Goal: Information Seeking & Learning: Learn about a topic

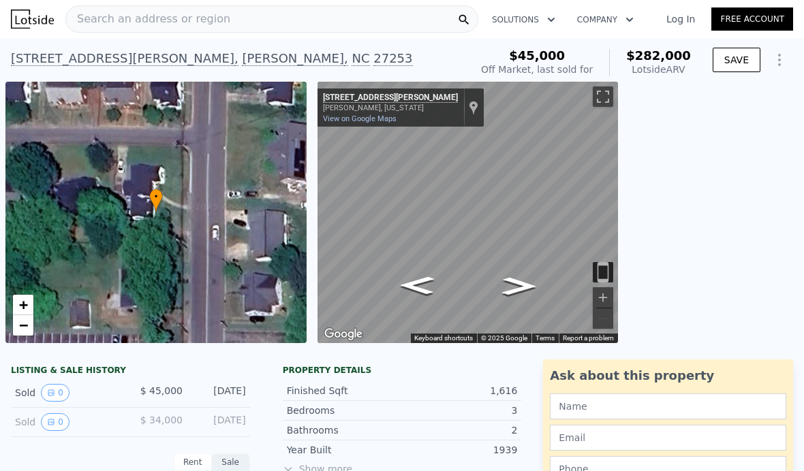
click at [680, 24] on link "Log In" at bounding box center [680, 19] width 61 height 14
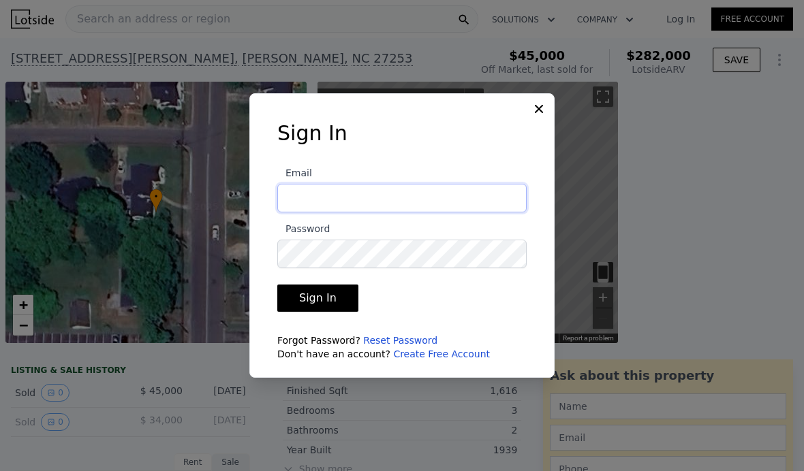
type input "pamela@nextkeypropertiesllc.com"
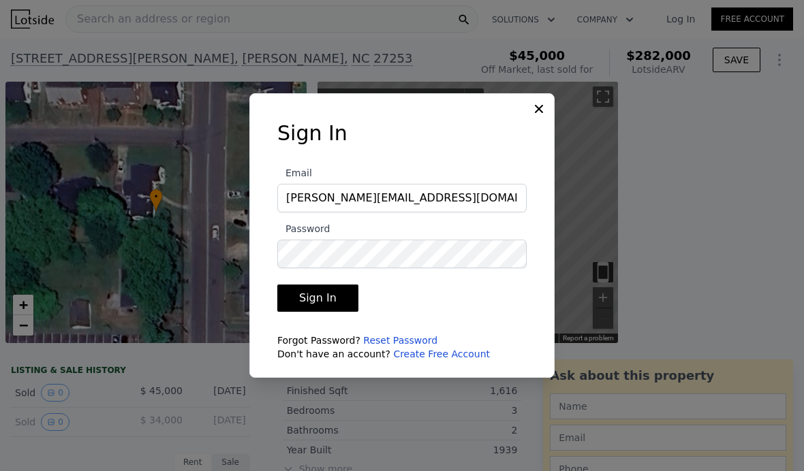
click at [288, 312] on button "Sign In" at bounding box center [317, 298] width 81 height 27
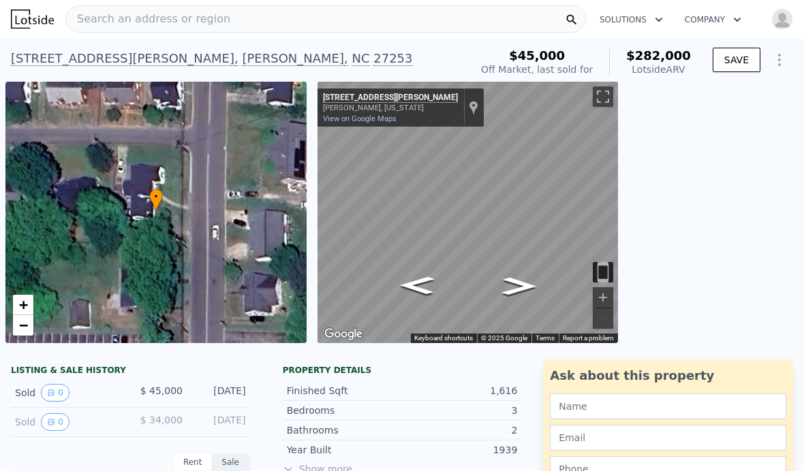
click at [114, 21] on span "Search an address or region" at bounding box center [148, 19] width 164 height 16
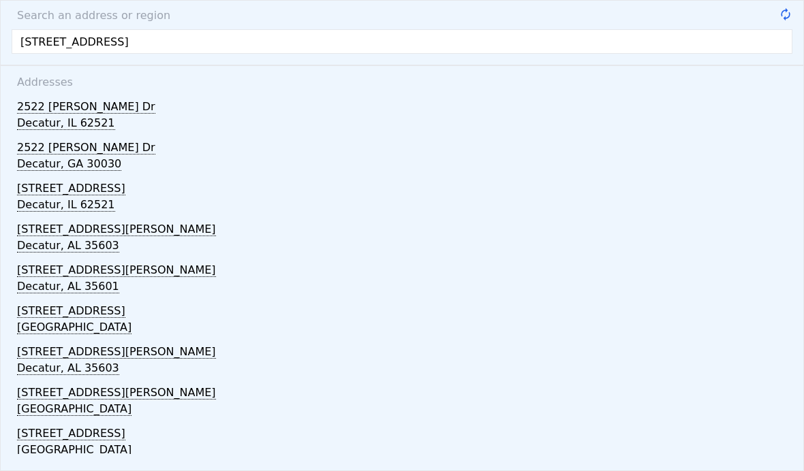
type input "2522 Decatur dr Fayetteville nc"
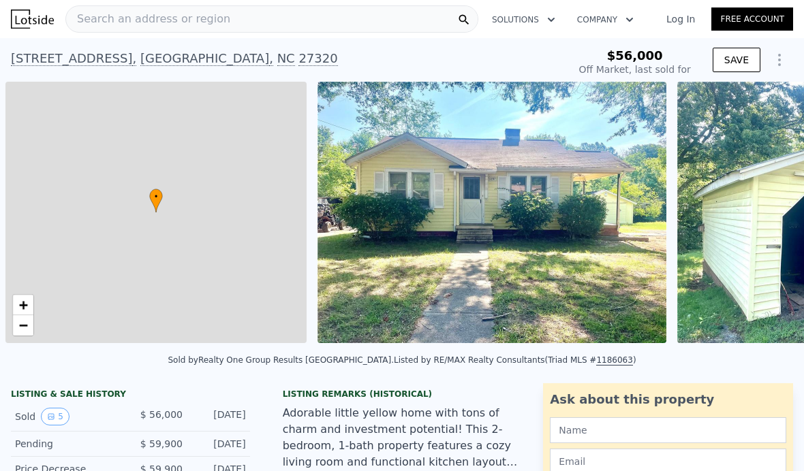
type input "-$ 60,632"
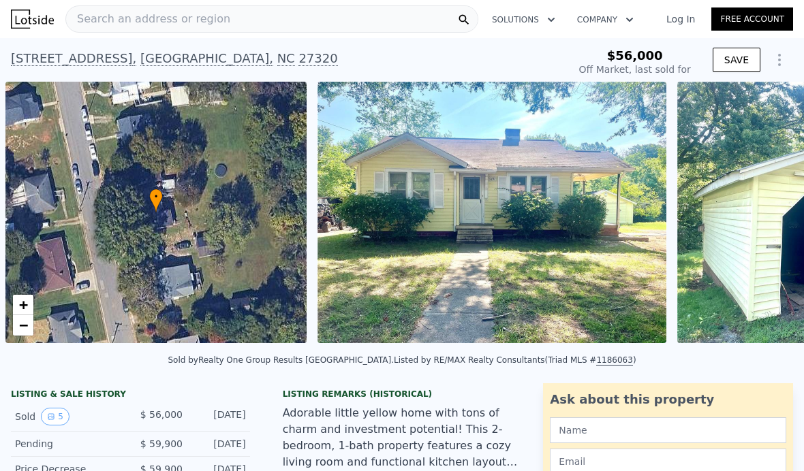
type input "$ 147,000"
type input "$ 77,597"
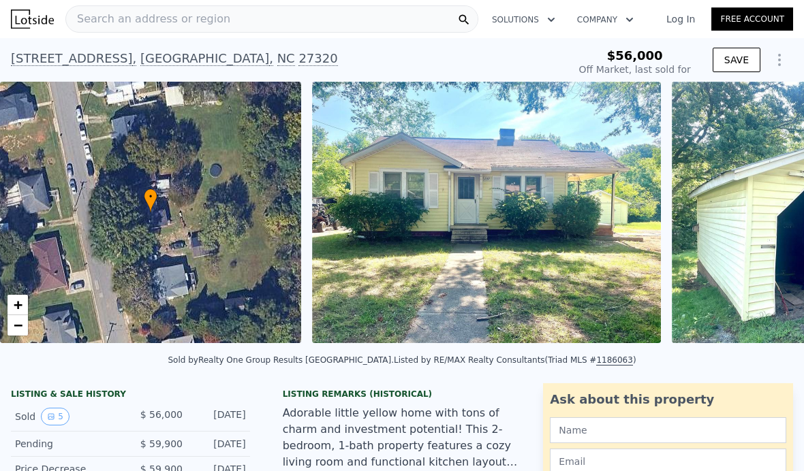
click at [183, 18] on span "Search an address or region" at bounding box center [148, 19] width 164 height 16
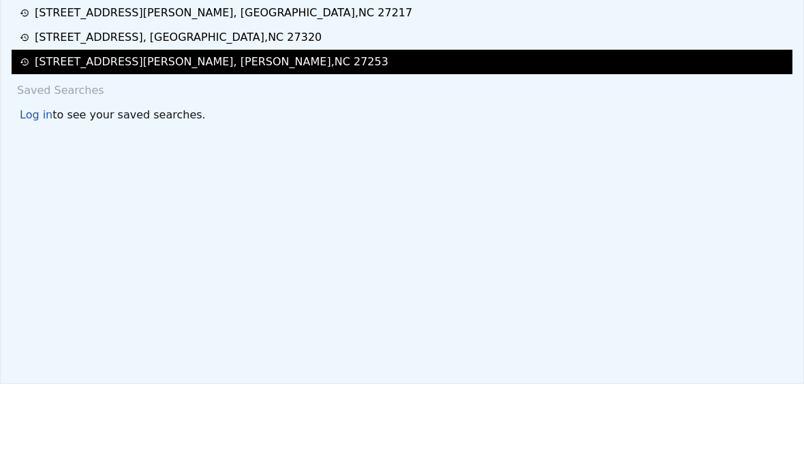
click at [272, 141] on div "216 N Marshall St , Graham , NC 27253" at bounding box center [404, 149] width 768 height 16
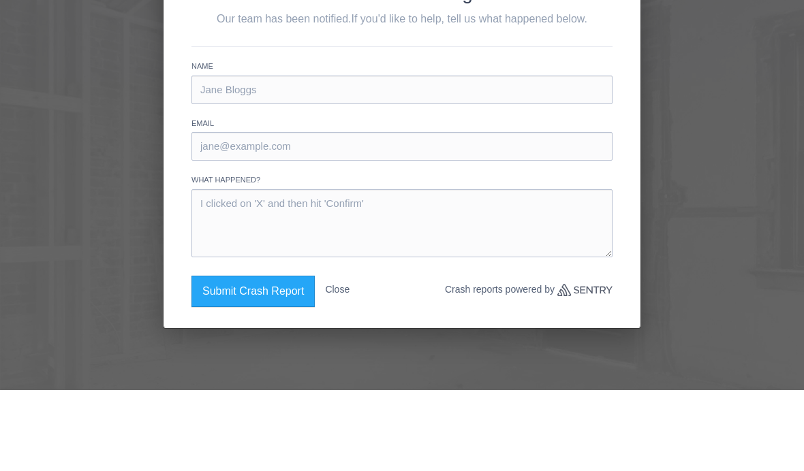
click at [343, 357] on button "Close" at bounding box center [337, 371] width 25 height 28
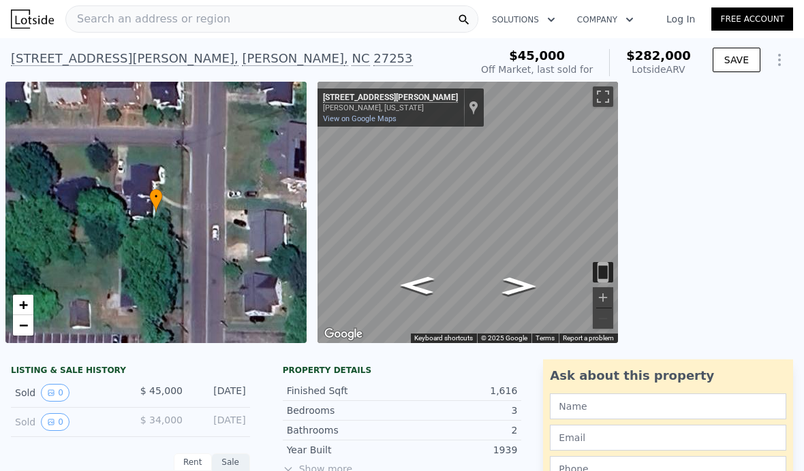
click at [683, 17] on link "Log In" at bounding box center [680, 19] width 61 height 14
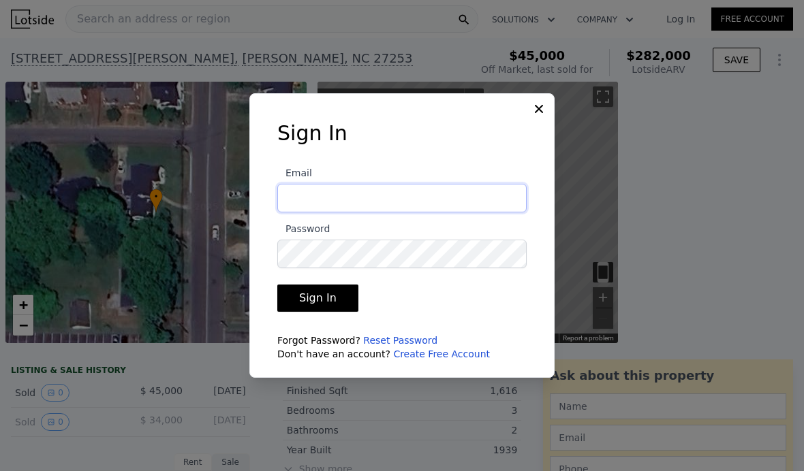
type input "pamela@nextkeypropertiesllc.com"
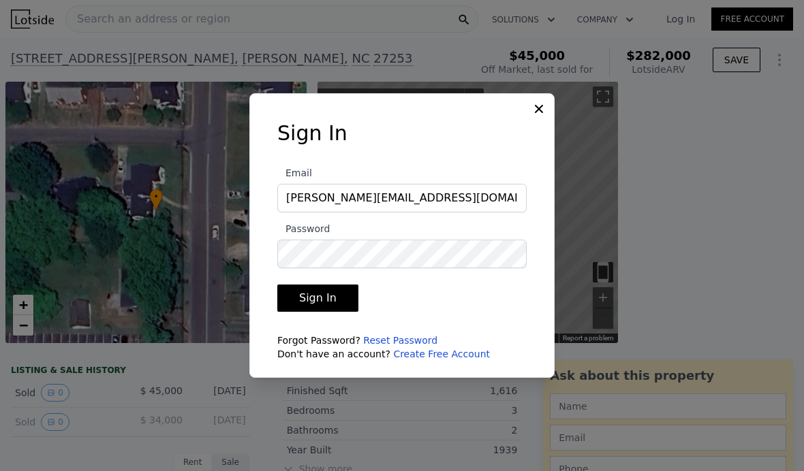
click at [287, 312] on button "Sign In" at bounding box center [317, 298] width 81 height 27
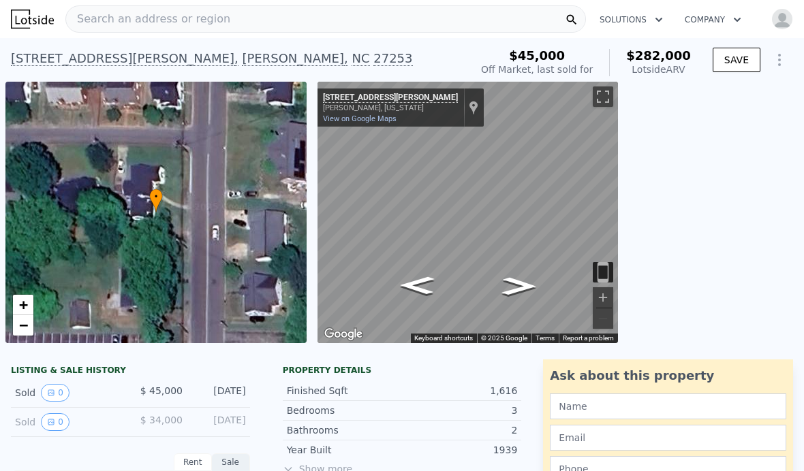
click at [133, 27] on div "Search an address or region" at bounding box center [148, 19] width 164 height 26
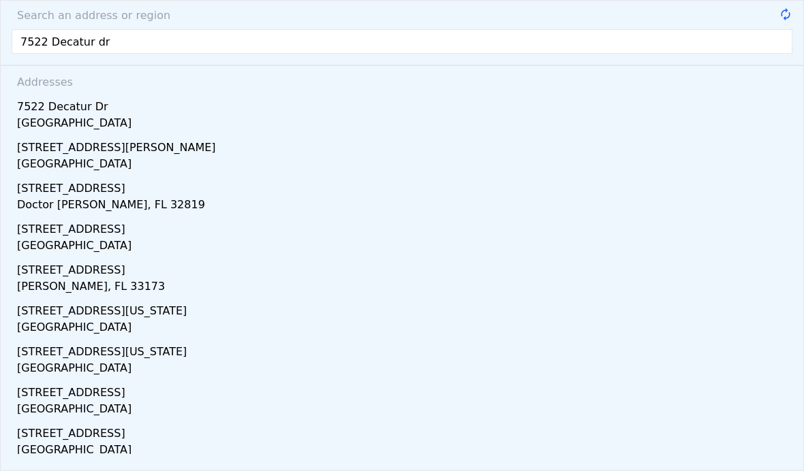
type input "7522 Decatur dr"
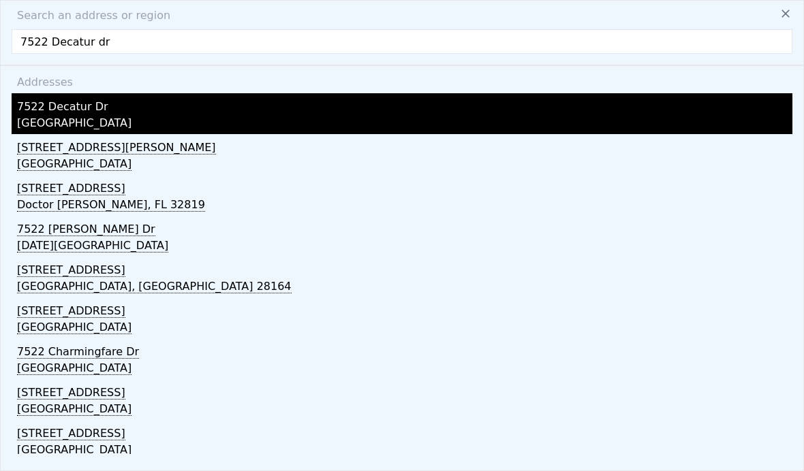
click at [64, 116] on div "Fayetteville, NC 28303" at bounding box center [404, 124] width 775 height 19
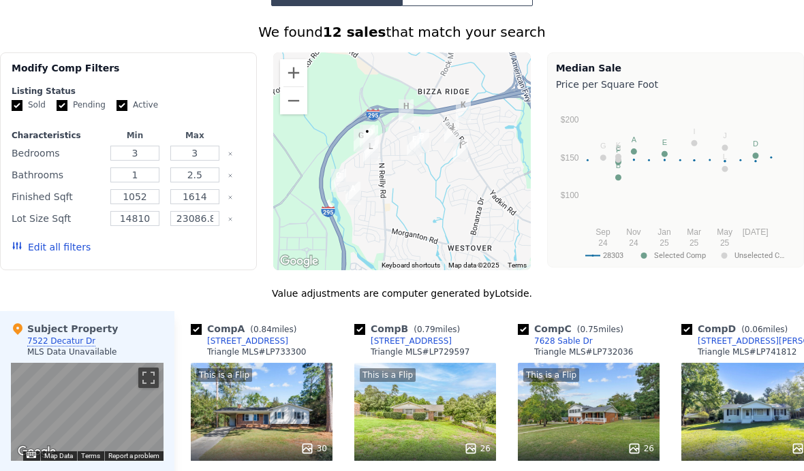
scroll to position [1091, 0]
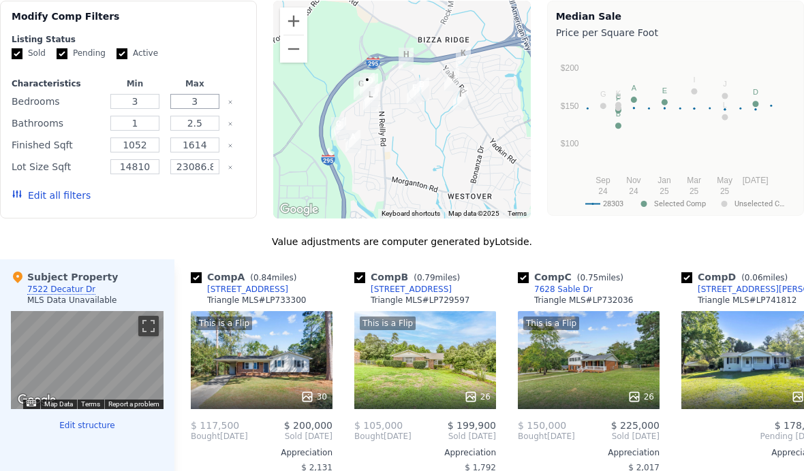
click at [206, 106] on input "3" at bounding box center [194, 101] width 49 height 15
type input "0"
click at [187, 203] on button "Update Search" at bounding box center [193, 195] width 103 height 19
type input "23086"
click at [192, 204] on button "Update Search" at bounding box center [193, 195] width 103 height 19
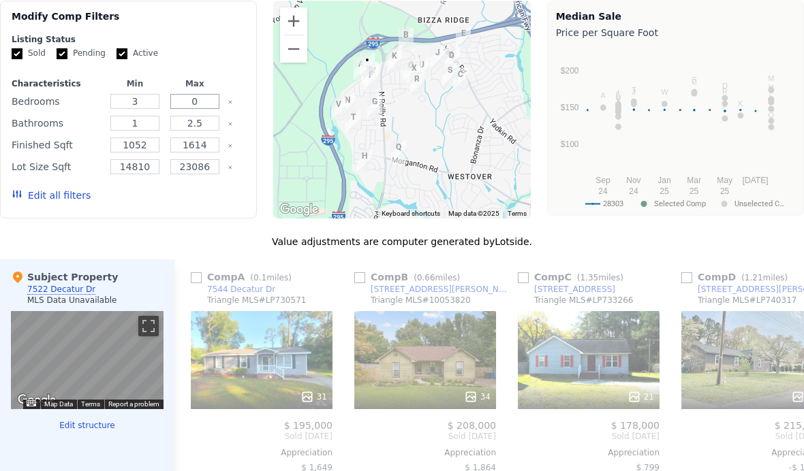
click at [211, 107] on input "0" at bounding box center [194, 101] width 49 height 15
type input "2"
click at [178, 196] on button "Update Search" at bounding box center [193, 195] width 103 height 19
click at [210, 221] on div "We found 24 sales that match your search Filters Map Prices Modify Comp Filters…" at bounding box center [402, 337] width 804 height 732
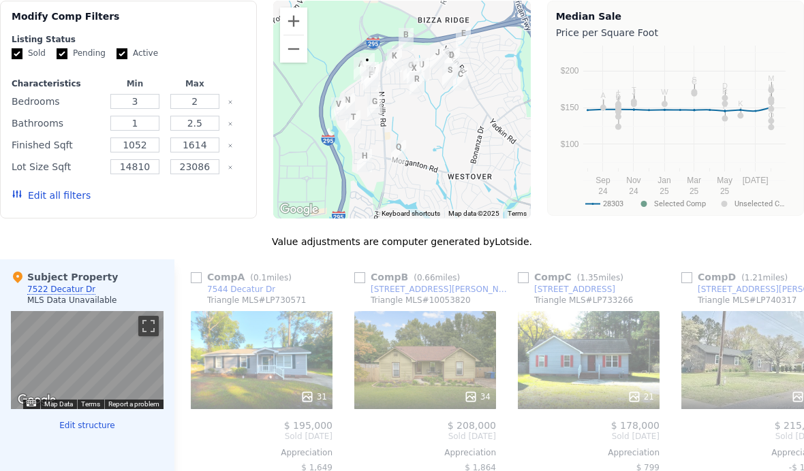
click at [167, 201] on div "Edit all filters" at bounding box center [129, 195] width 234 height 38
click at [206, 171] on input "23086" at bounding box center [194, 166] width 49 height 15
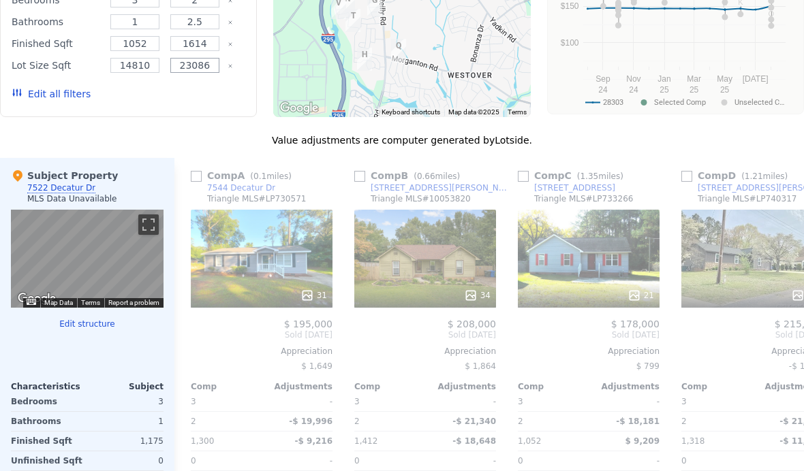
scroll to position [1204, 0]
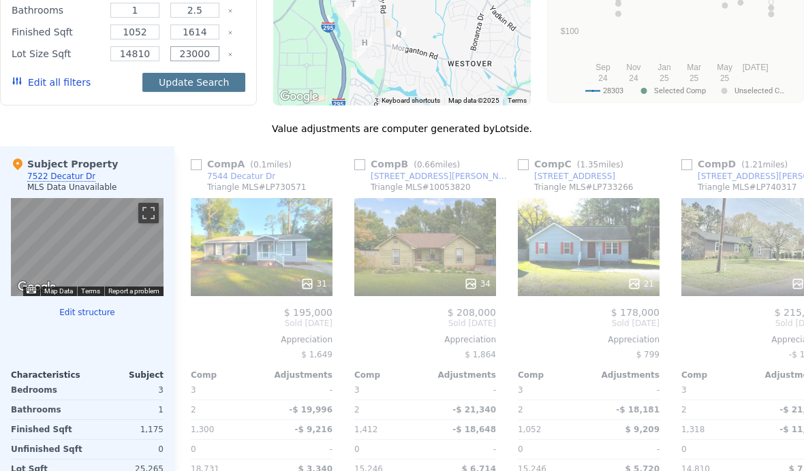
type input "23000"
click at [196, 88] on button "Update Search" at bounding box center [193, 82] width 103 height 19
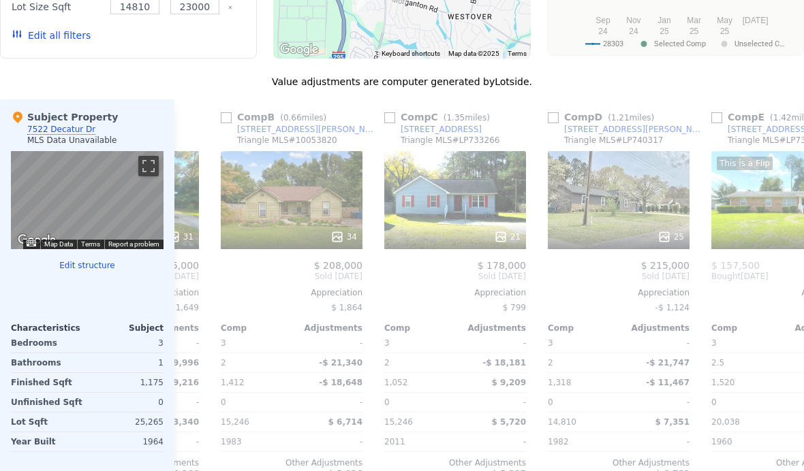
scroll to position [0, 134]
click at [384, 126] on link "626 Horseshoe Rd" at bounding box center [432, 129] width 97 height 11
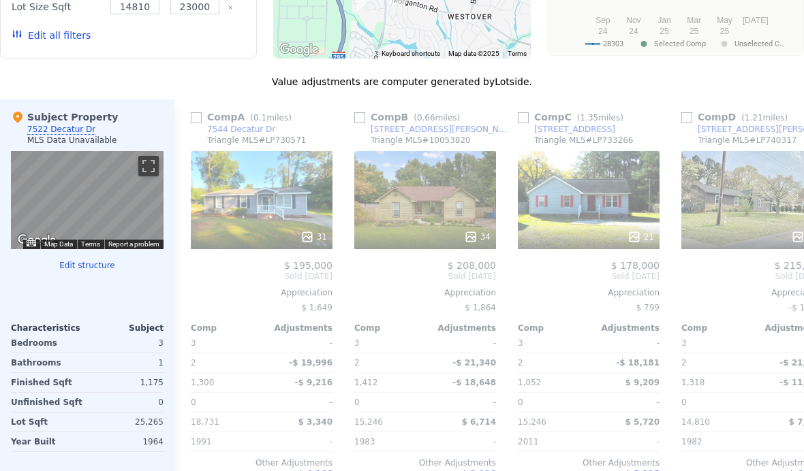
scroll to position [0, -3]
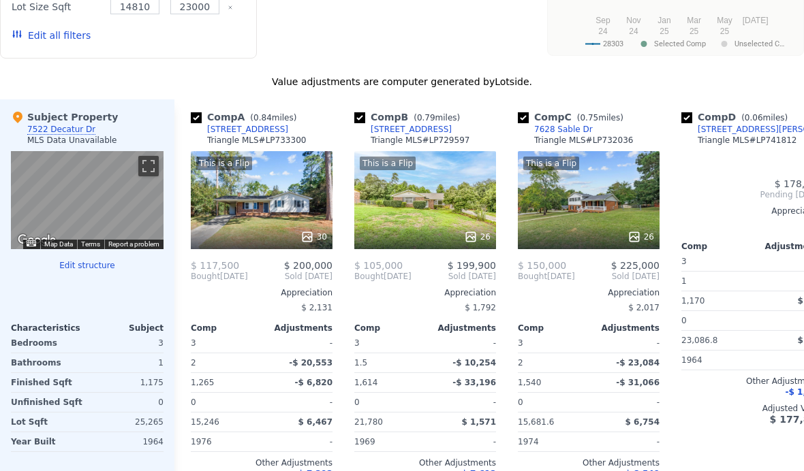
checkbox input "true"
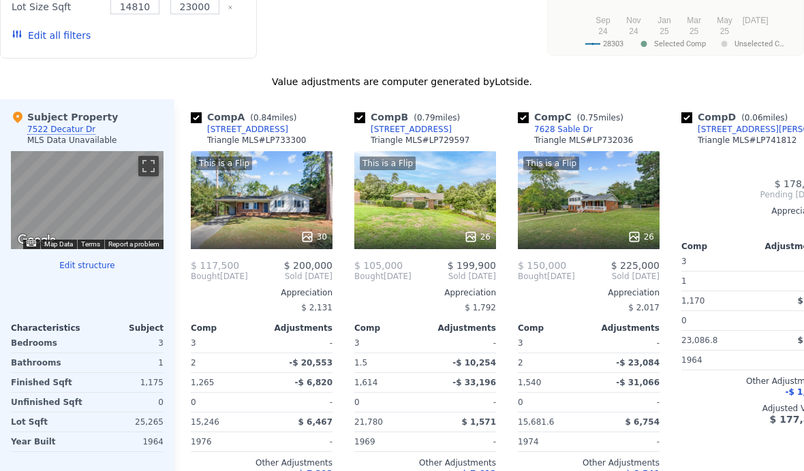
scroll to position [0, 0]
type input "3"
type input "23086.8"
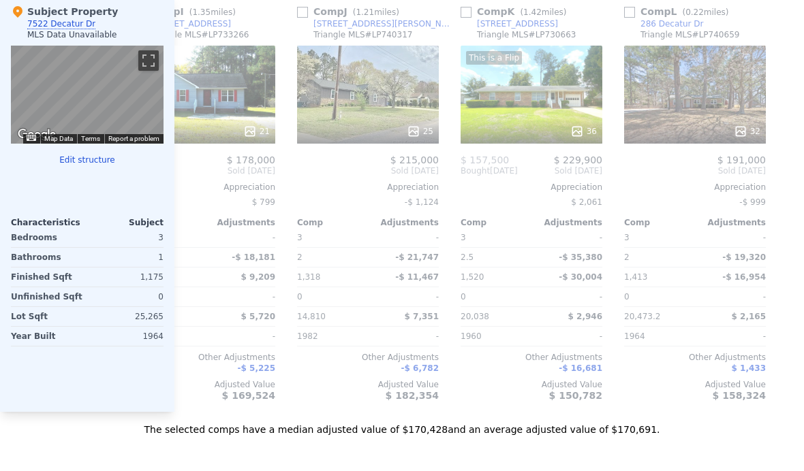
scroll to position [0, 1365]
click at [629, 19] on link "286 Decatur Dr" at bounding box center [664, 23] width 80 height 11
click at [631, 20] on link "286 Decatur Dr" at bounding box center [664, 23] width 80 height 11
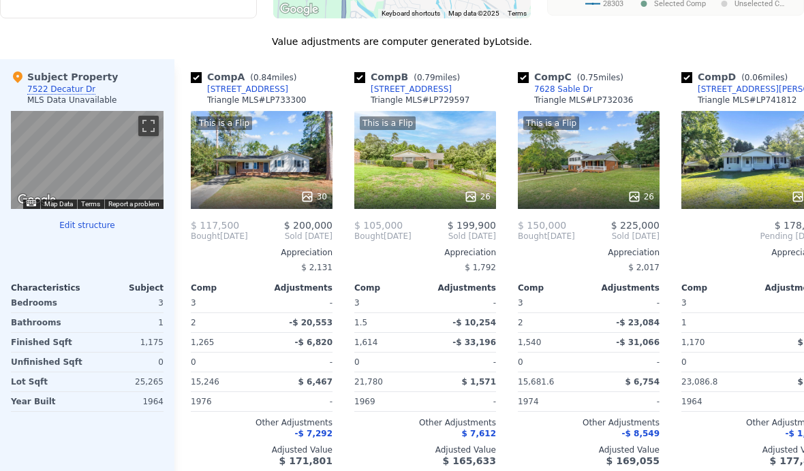
scroll to position [0, 0]
click at [192, 81] on input "checkbox" at bounding box center [196, 77] width 11 height 11
checkbox input "false"
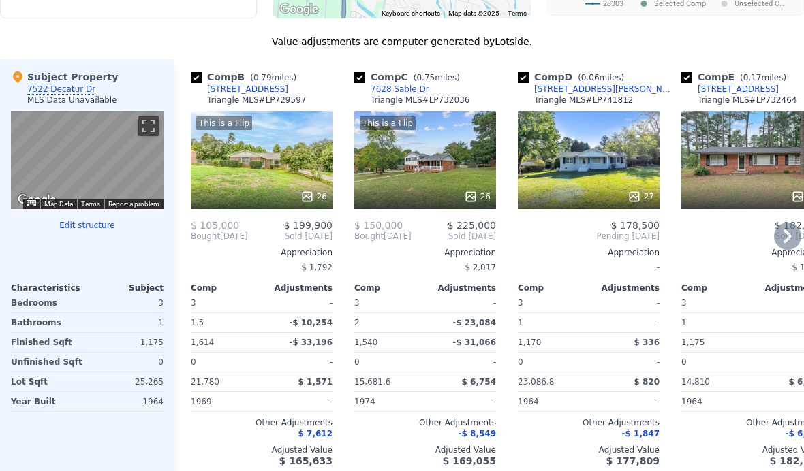
click at [193, 74] on input "checkbox" at bounding box center [196, 77] width 11 height 11
checkbox input "false"
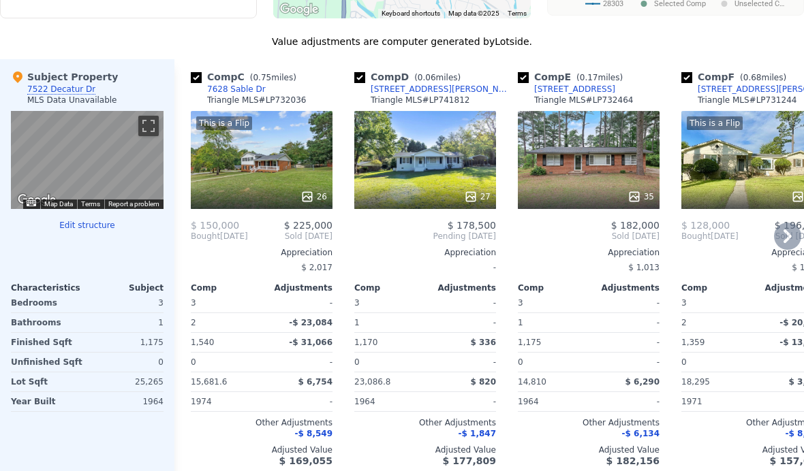
click at [357, 77] on input "checkbox" at bounding box center [359, 77] width 11 height 11
checkbox input "false"
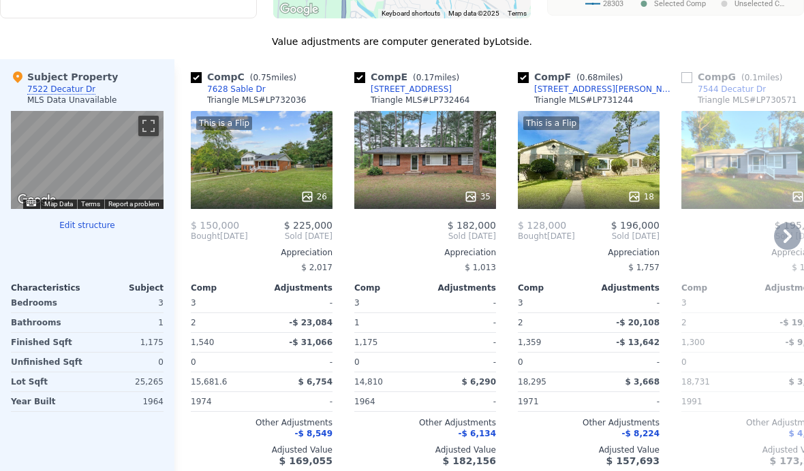
click at [524, 78] on input "checkbox" at bounding box center [523, 77] width 11 height 11
checkbox input "false"
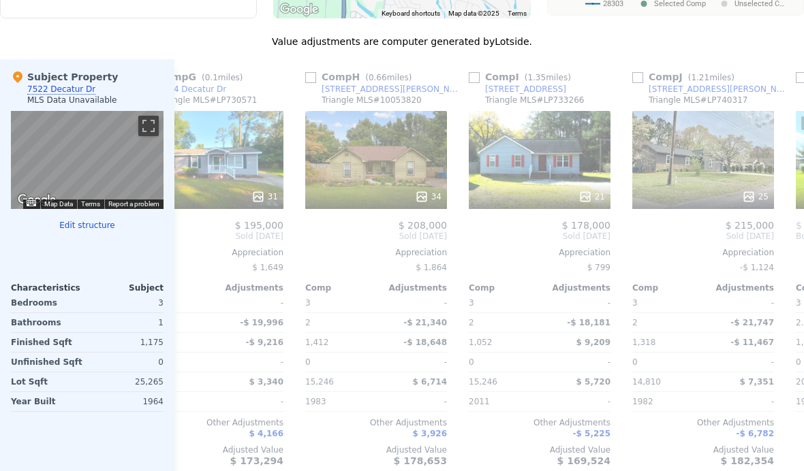
scroll to position [0, 377]
click at [469, 76] on input "checkbox" at bounding box center [473, 77] width 11 height 11
checkbox input "true"
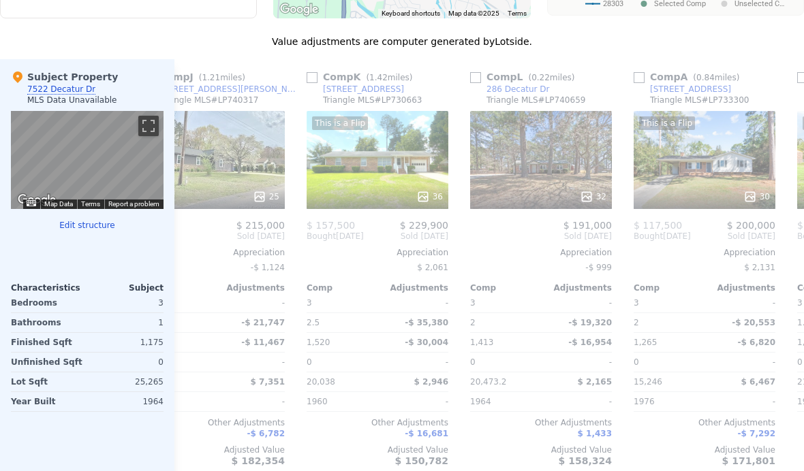
scroll to position [0, 828]
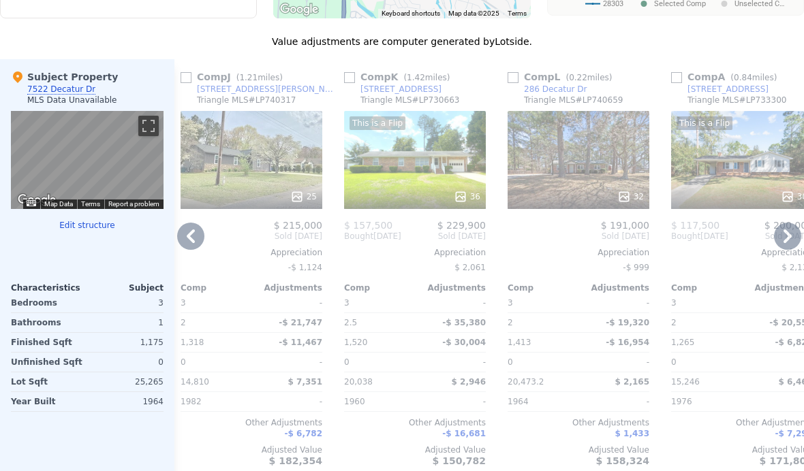
click at [510, 76] on input "checkbox" at bounding box center [513, 77] width 11 height 11
checkbox input "true"
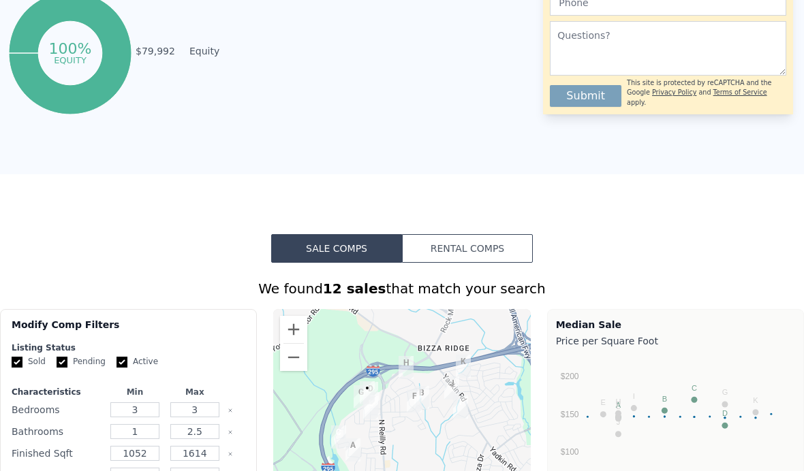
scroll to position [791, 0]
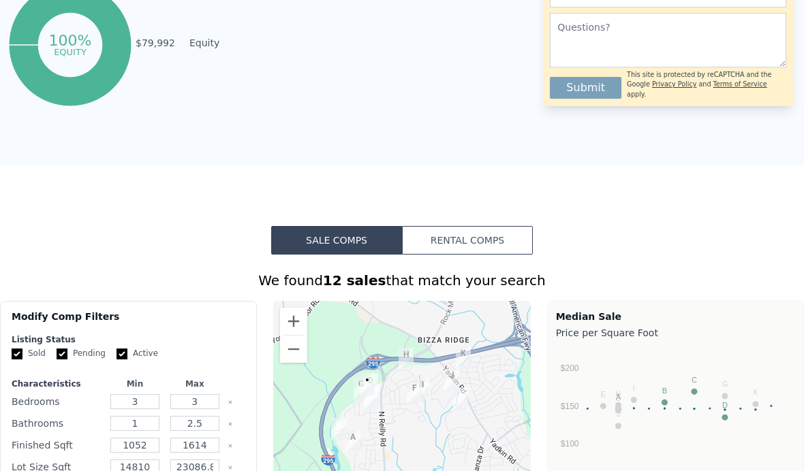
click at [452, 242] on button "Rental Comps" at bounding box center [467, 240] width 131 height 29
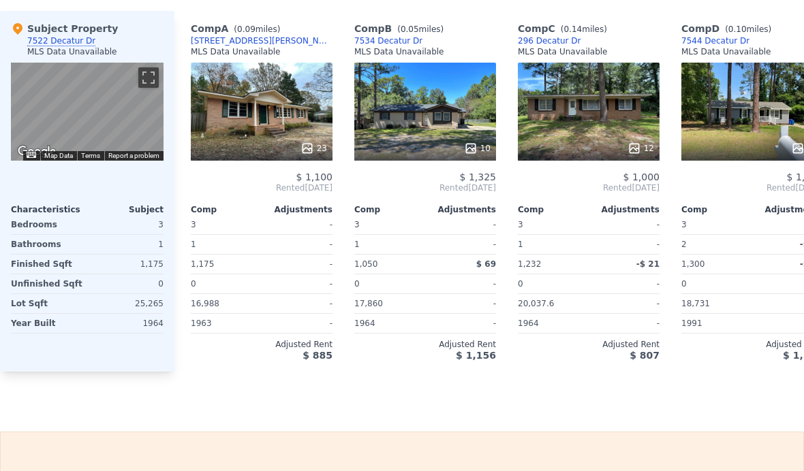
scroll to position [1335, 0]
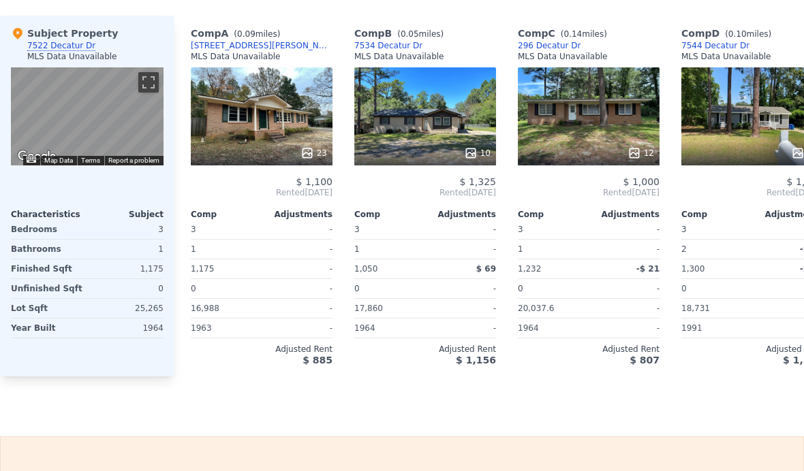
click at [475, 155] on icon at bounding box center [471, 153] width 14 height 14
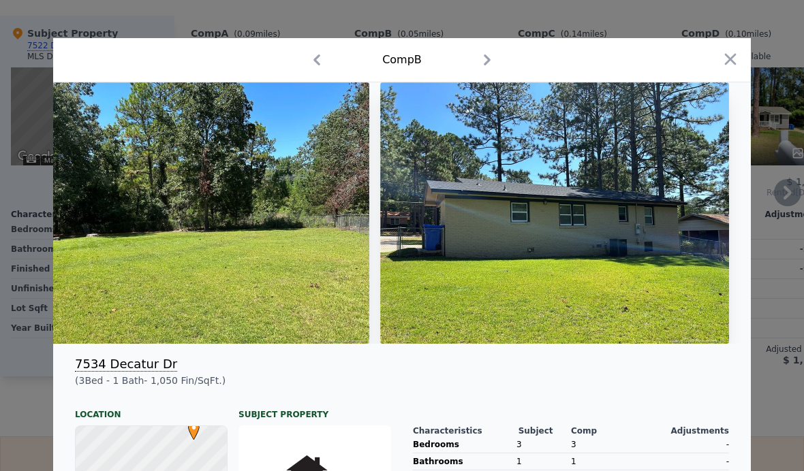
scroll to position [0, 0]
click at [731, 59] on icon "button" at bounding box center [731, 59] width 12 height 12
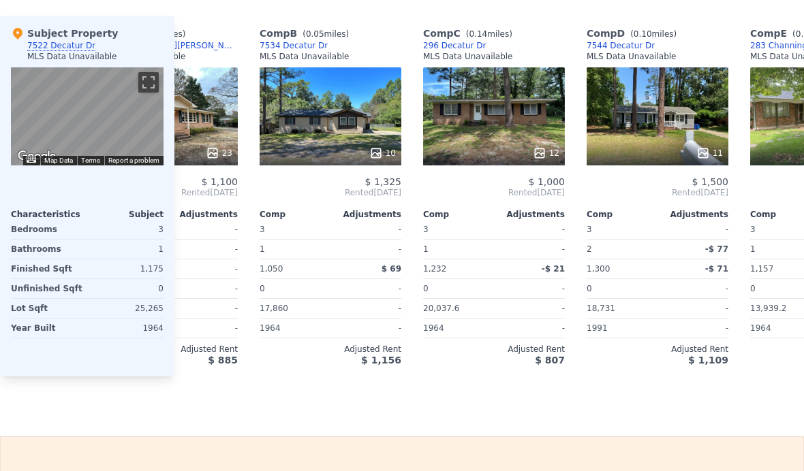
scroll to position [0, 95]
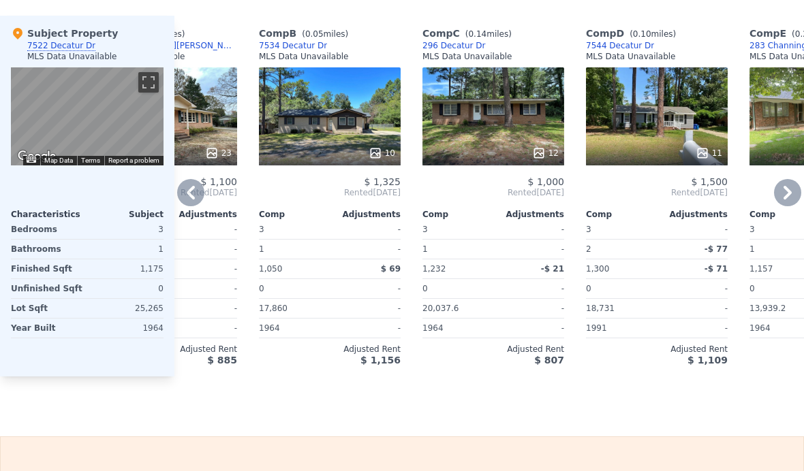
click at [709, 160] on div at bounding box center [657, 153] width 142 height 25
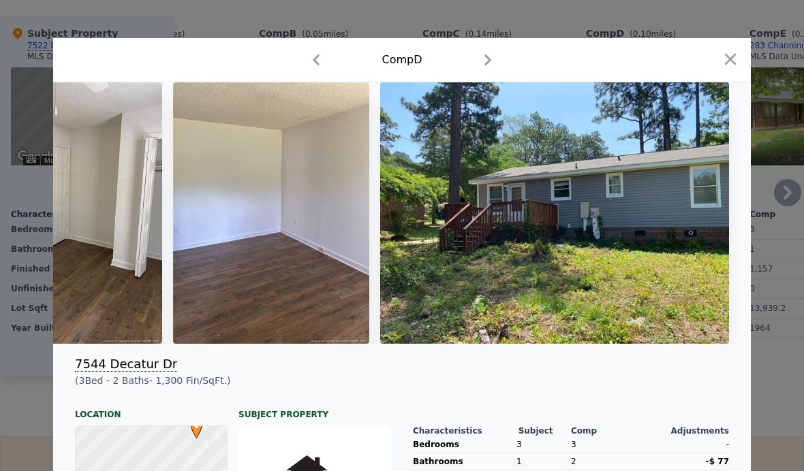
scroll to position [0, 2060]
click at [725, 60] on icon "button" at bounding box center [730, 59] width 19 height 19
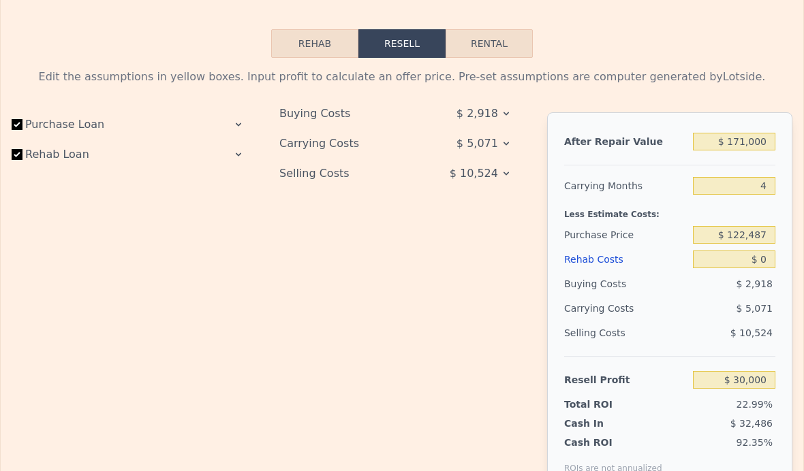
scroll to position [1802, 0]
click at [485, 56] on button "Rental" at bounding box center [489, 44] width 87 height 29
select select "30"
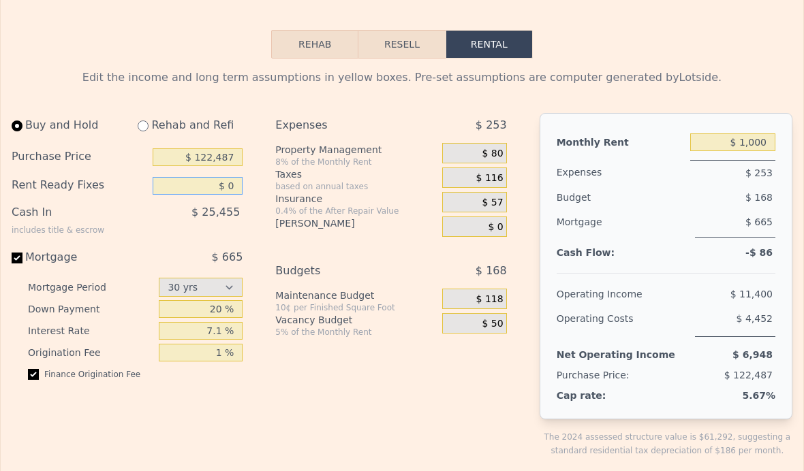
click at [225, 185] on input "$ 0" at bounding box center [198, 186] width 91 height 18
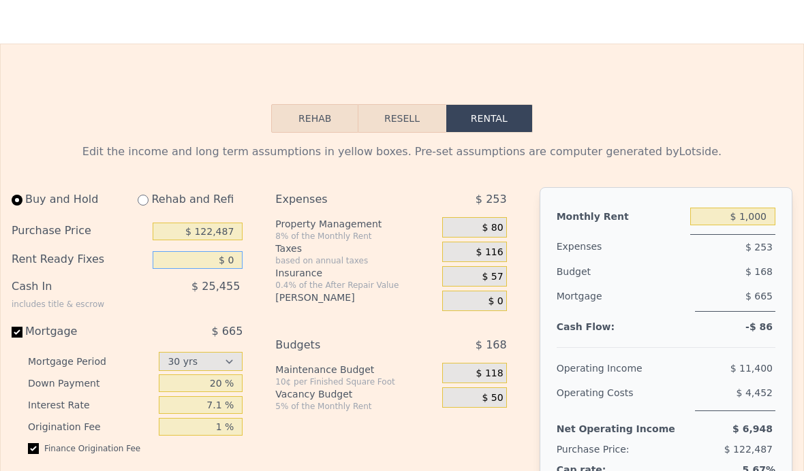
scroll to position [1848, 0]
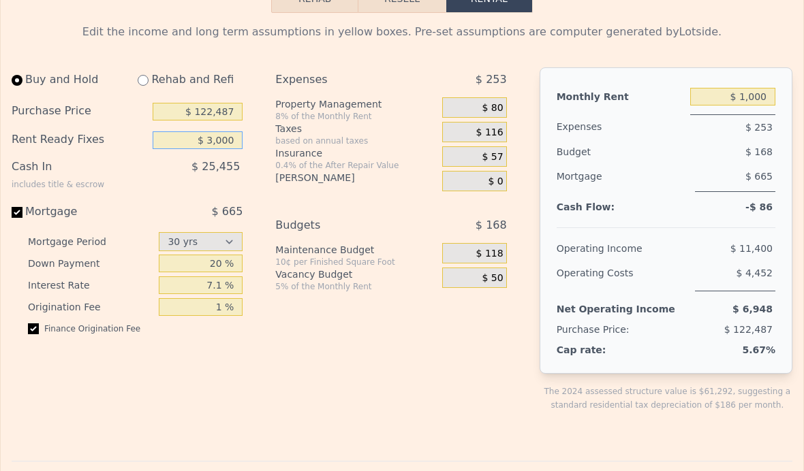
type input "$ 30,000"
click at [174, 193] on div "Buy and Hold Rehab and Refi Purchase Price $ 122,487 Rent Ready Fixes $ 30,000 …" at bounding box center [127, 206] width 231 height 278
click at [188, 285] on input "7.1 %" at bounding box center [201, 286] width 84 height 18
click at [757, 105] on input "$ 1,000" at bounding box center [732, 97] width 85 height 18
type input "$ 1,100"
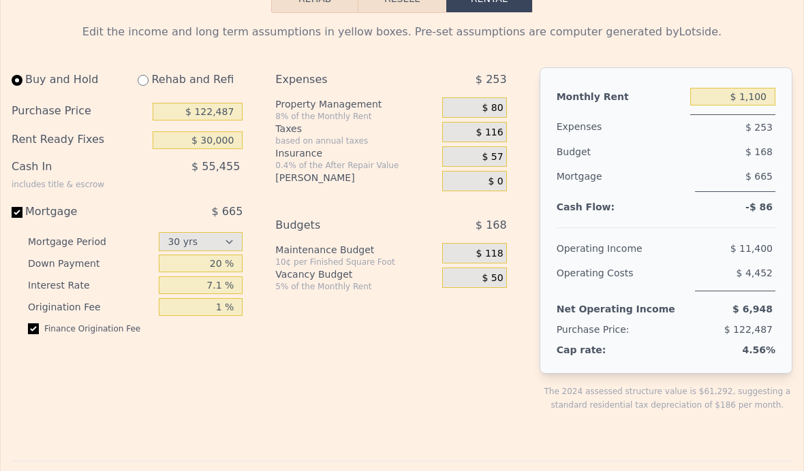
click at [661, 169] on div "Mortgage" at bounding box center [624, 178] width 134 height 28
click at [745, 208] on div "$ 1" at bounding box center [732, 207] width 85 height 8
click at [216, 109] on input "$ 122,487" at bounding box center [198, 112] width 91 height 18
type input "$ 100,487"
click at [196, 174] on div "$ 55,455" at bounding box center [176, 172] width 133 height 35
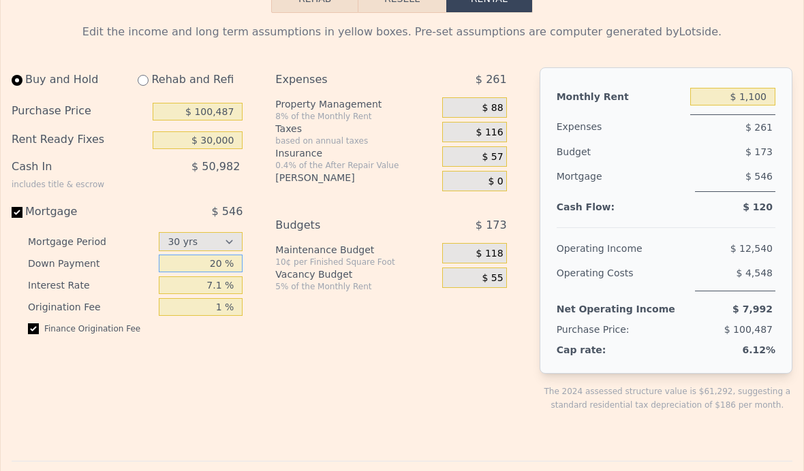
click at [198, 271] on input "20 %" at bounding box center [201, 264] width 84 height 18
click at [217, 146] on input "$ 30,000" at bounding box center [198, 140] width 91 height 18
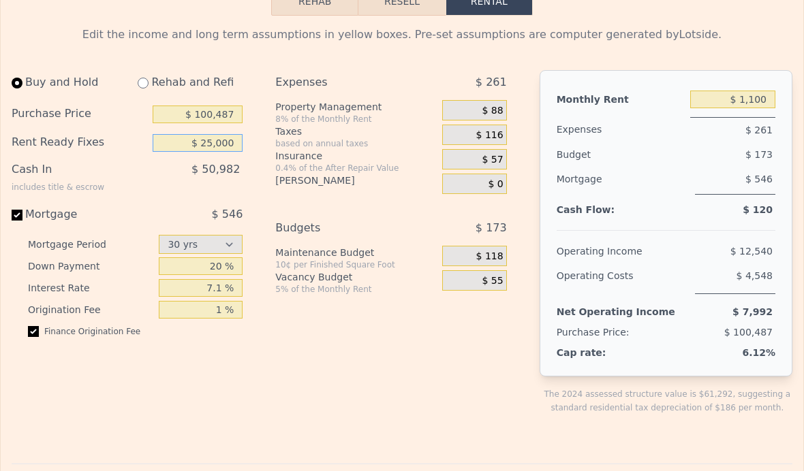
type input "$ 25,000"
click at [205, 292] on input "7.1 %" at bounding box center [201, 288] width 84 height 18
click at [178, 274] on input "20 %" at bounding box center [201, 266] width 84 height 18
click at [471, 275] on div "$ 55" at bounding box center [474, 280] width 65 height 20
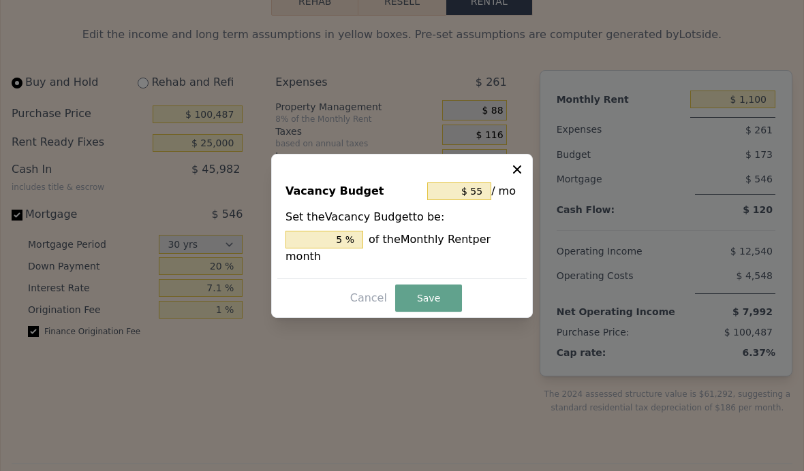
click at [514, 176] on button at bounding box center [518, 168] width 16 height 16
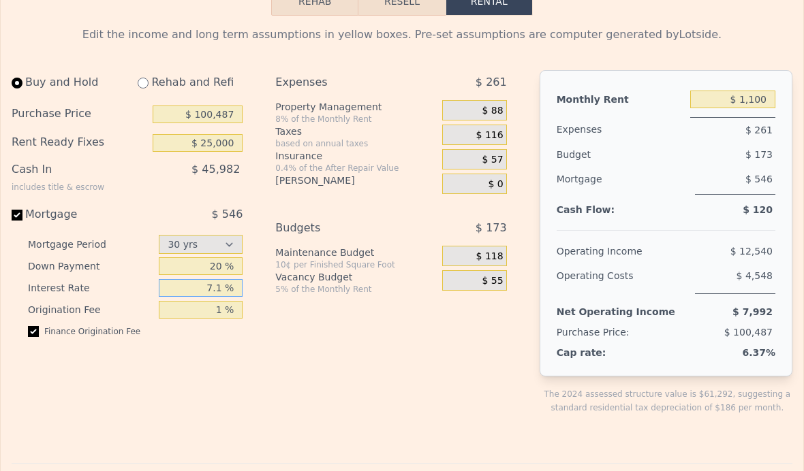
click at [174, 287] on input "7.1 %" at bounding box center [201, 288] width 84 height 18
click at [398, 341] on div "Expenses $ 261 Property Management 8% of the Monthly Rent $ 88 Taxes based on a…" at bounding box center [396, 253] width 242 height 366
click at [672, 214] on div "Cash Flow: $ 120" at bounding box center [666, 213] width 219 height 14
click at [751, 103] on input "$ 1,100" at bounding box center [732, 100] width 85 height 18
click at [670, 178] on div "Mortgage" at bounding box center [624, 181] width 134 height 28
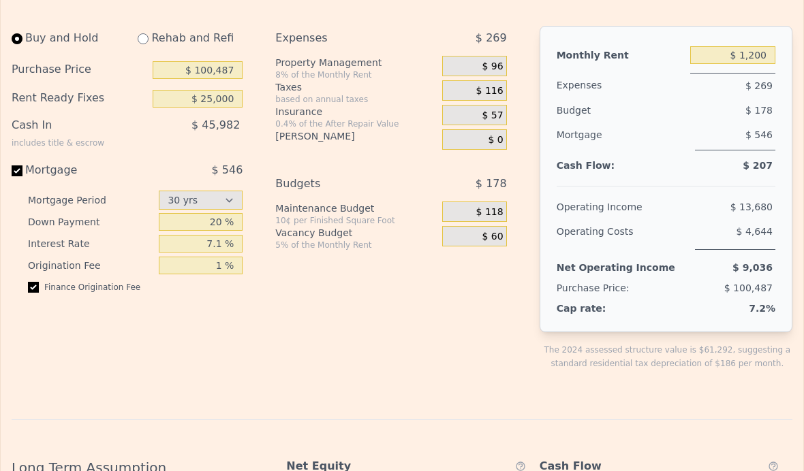
scroll to position [1875, 0]
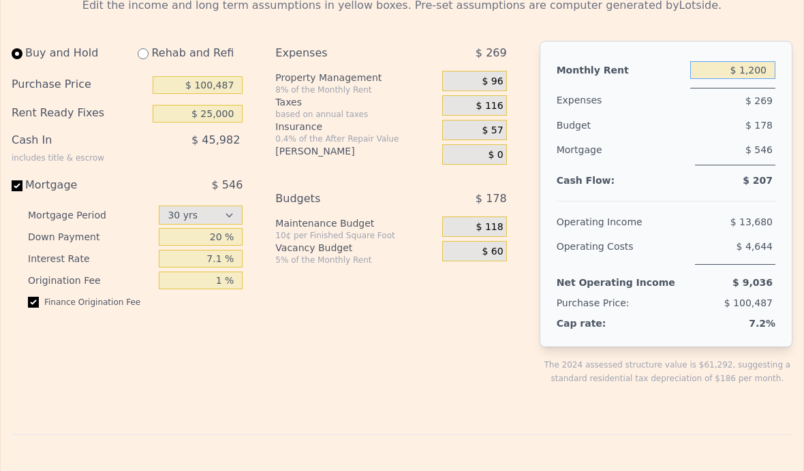
click at [751, 74] on input "$ 1,200" at bounding box center [732, 70] width 85 height 18
type input "$ 1,100"
click at [745, 172] on div "Mortgage $ 546" at bounding box center [666, 157] width 219 height 39
click at [205, 91] on input "$ 100,487" at bounding box center [198, 85] width 91 height 18
type input "$ 1"
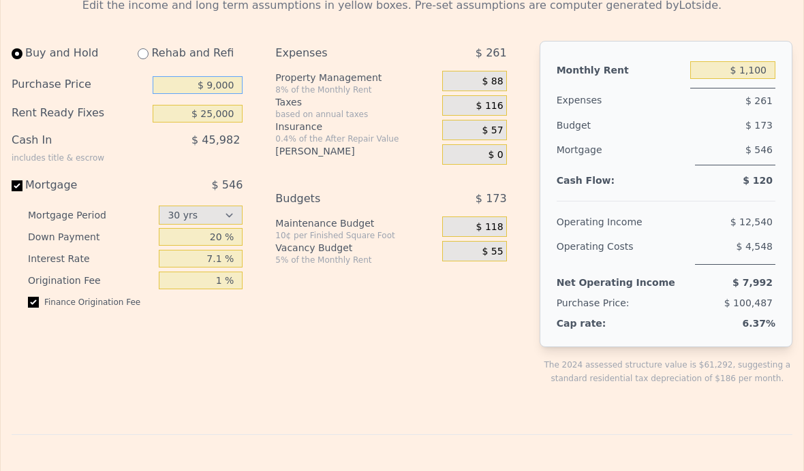
type input "$ 90,000"
click at [174, 120] on input "$ 25,000" at bounding box center [198, 114] width 91 height 18
click at [212, 122] on input "$ 25,000" at bounding box center [198, 114] width 91 height 18
type input "$ 30,000"
click at [478, 231] on div "$ 118" at bounding box center [474, 227] width 65 height 20
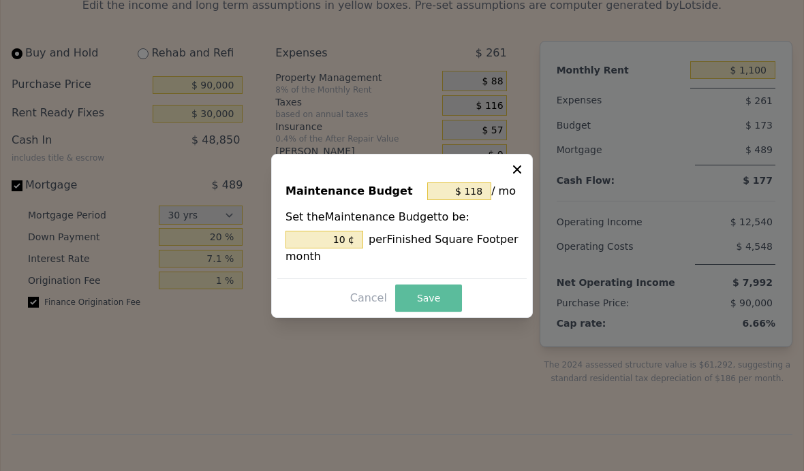
click at [425, 312] on button "Save" at bounding box center [428, 298] width 67 height 27
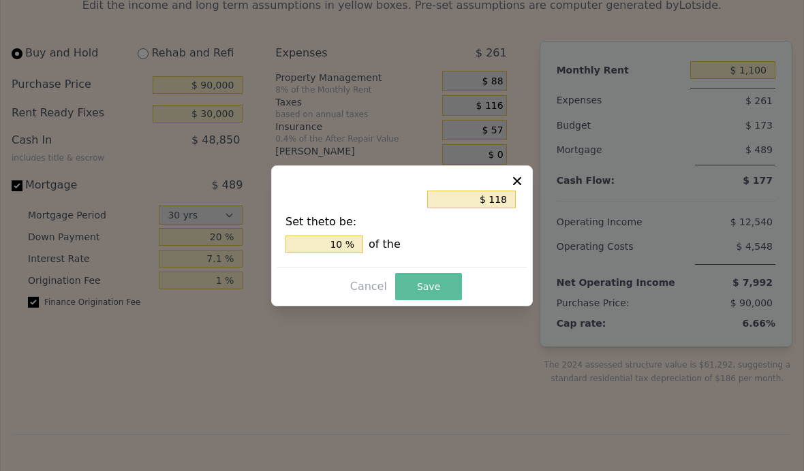
type input "10 %"
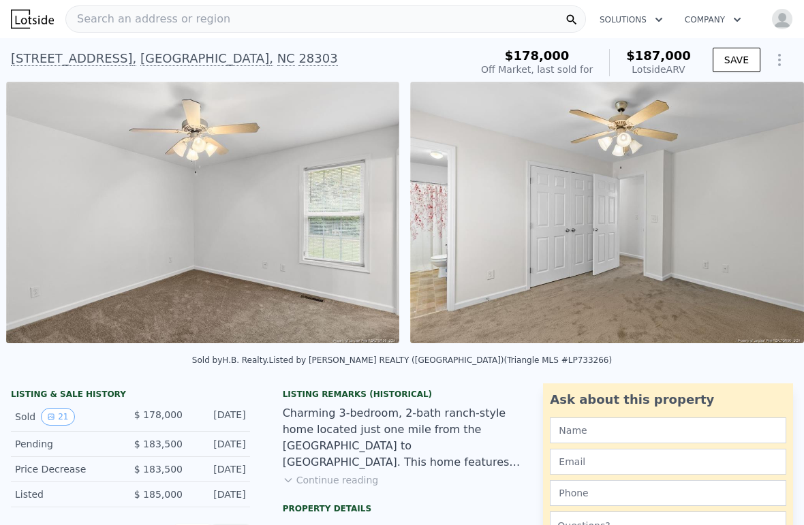
scroll to position [0, 4265]
click at [368, 59] on div "626 Horseshoe Rd , Fayetteville , NC 28303 Sold Mar 2025 for $178k (~ARV $187k )" at bounding box center [238, 63] width 454 height 38
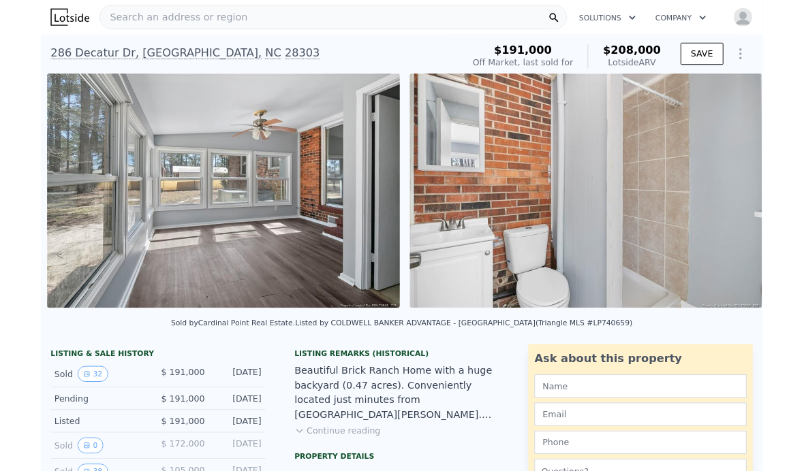
scroll to position [0, 7174]
